Goal: Find specific page/section: Find specific page/section

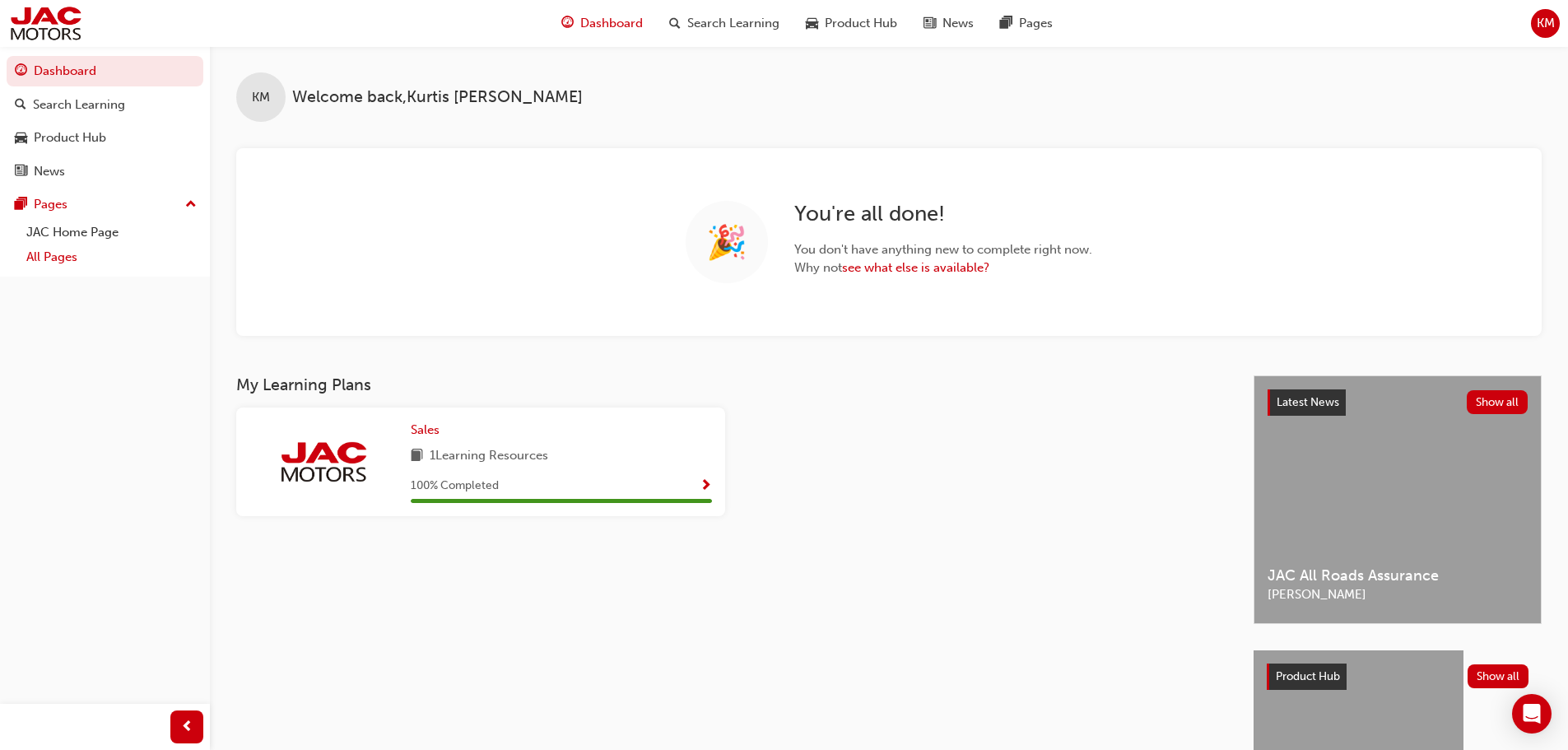
click at [114, 256] on link "All Pages" at bounding box center [111, 258] width 184 height 26
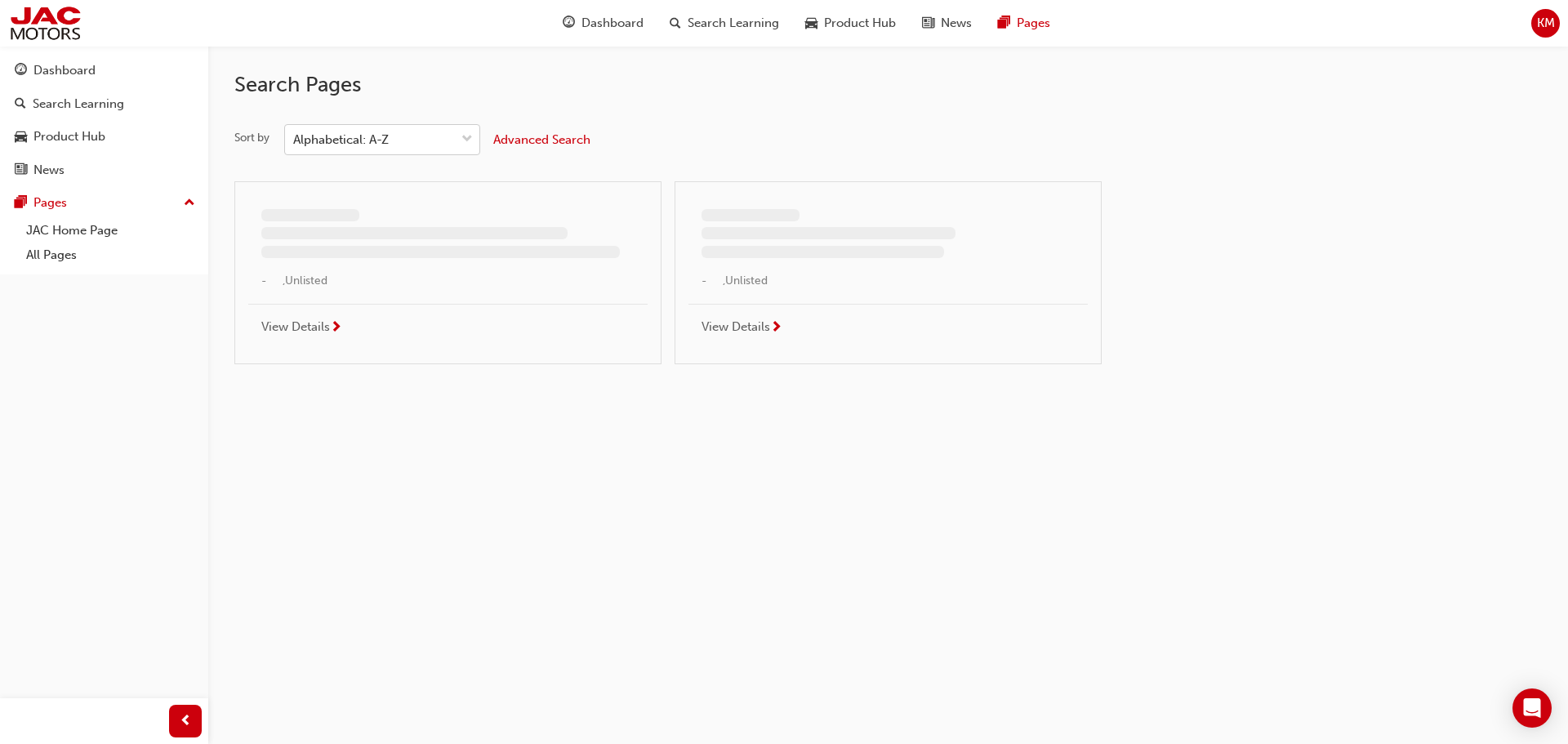
click at [373, 138] on div "Alphabetical: A-Z" at bounding box center [341, 139] width 96 height 19
click at [294, 138] on input "Sort by Alphabetical: A-Z" at bounding box center [294, 139] width 2 height 14
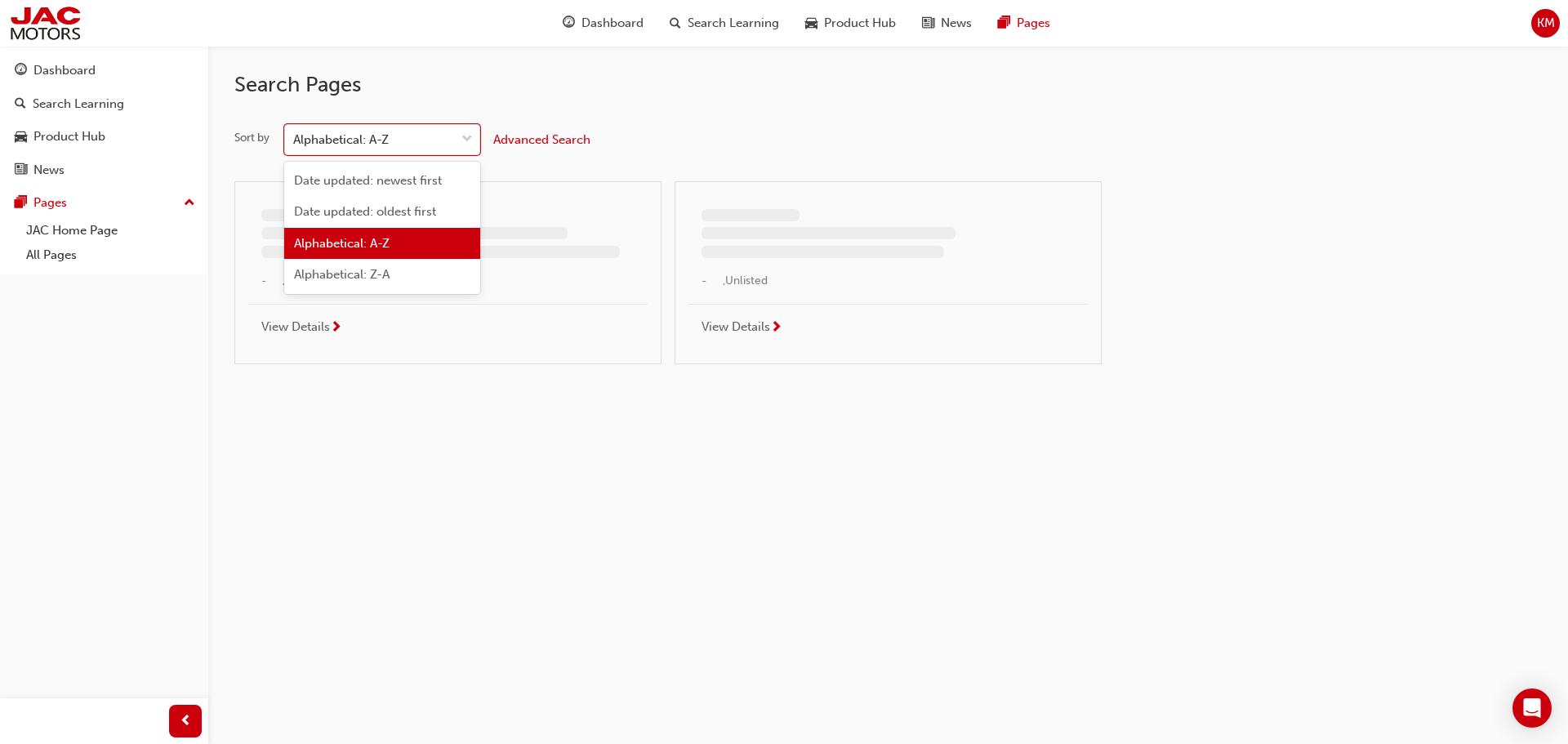
click at [372, 168] on div "Date updated: newest first" at bounding box center [381, 180] width 196 height 32
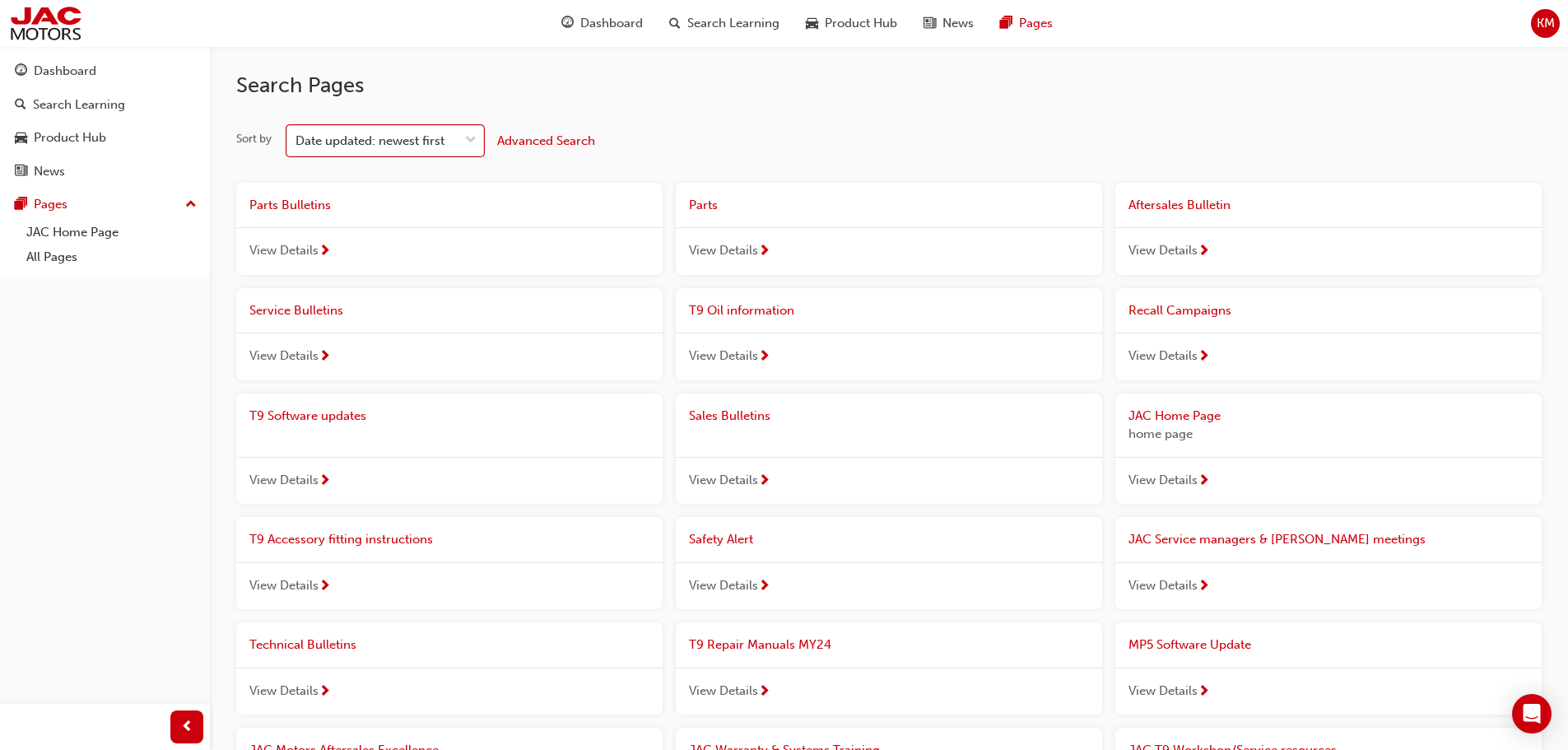
click at [382, 248] on div "View Details" at bounding box center [449, 251] width 427 height 48
